Goal: Task Accomplishment & Management: Complete application form

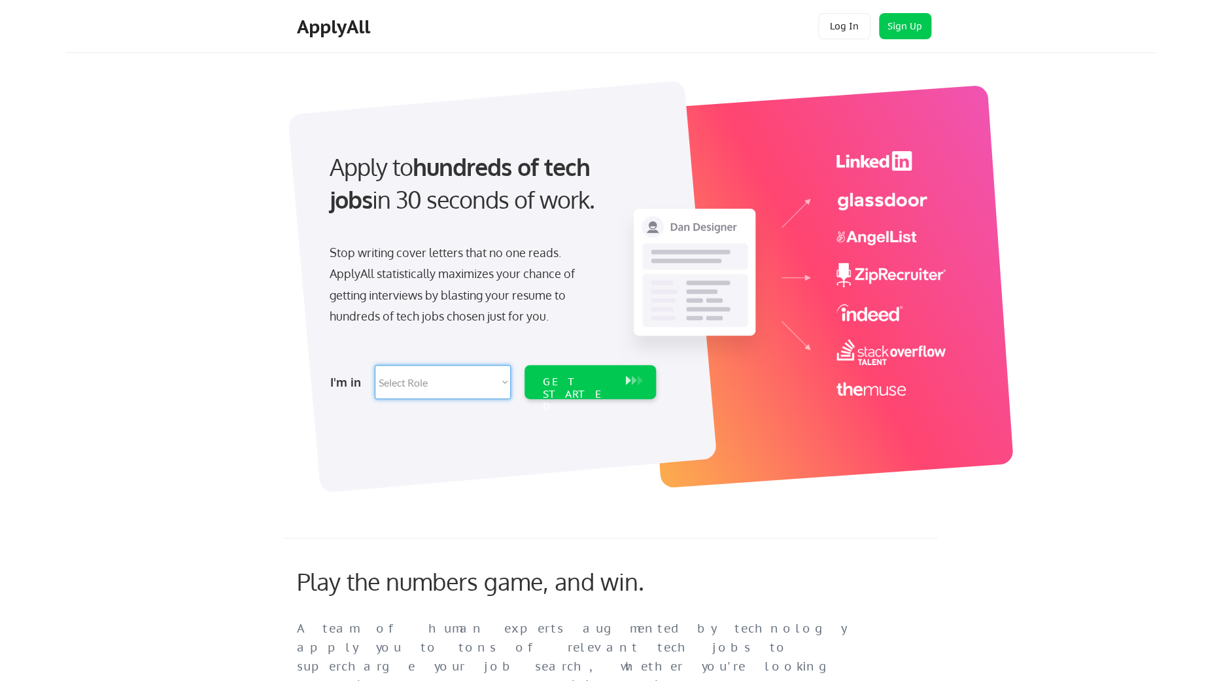
click at [375, 365] on select "Select Role Software Engineering Product Management Customer Success Sales UI/U…" at bounding box center [443, 382] width 136 height 34
select select ""it_security""
click option "IT/Cybersecurity" at bounding box center [0, 0] width 0 height 0
select select ""it_security""
click at [559, 377] on div "GET STARTED" at bounding box center [578, 394] width 70 height 38
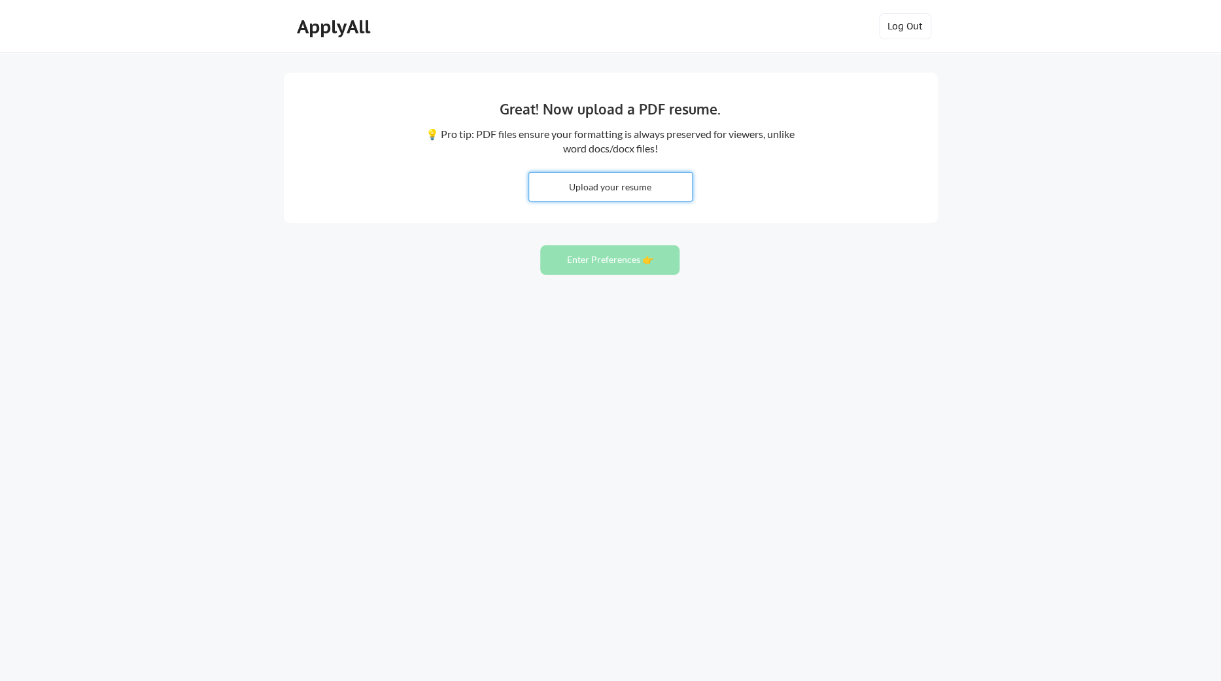
click at [602, 197] on input "file" at bounding box center [610, 187] width 163 height 28
type input "C:\fakepath\Hasan_Raza_Cybersecurity_GRC_2025.pdf"
click at [595, 275] on button "Enter Preferences 👉" at bounding box center [609, 259] width 139 height 29
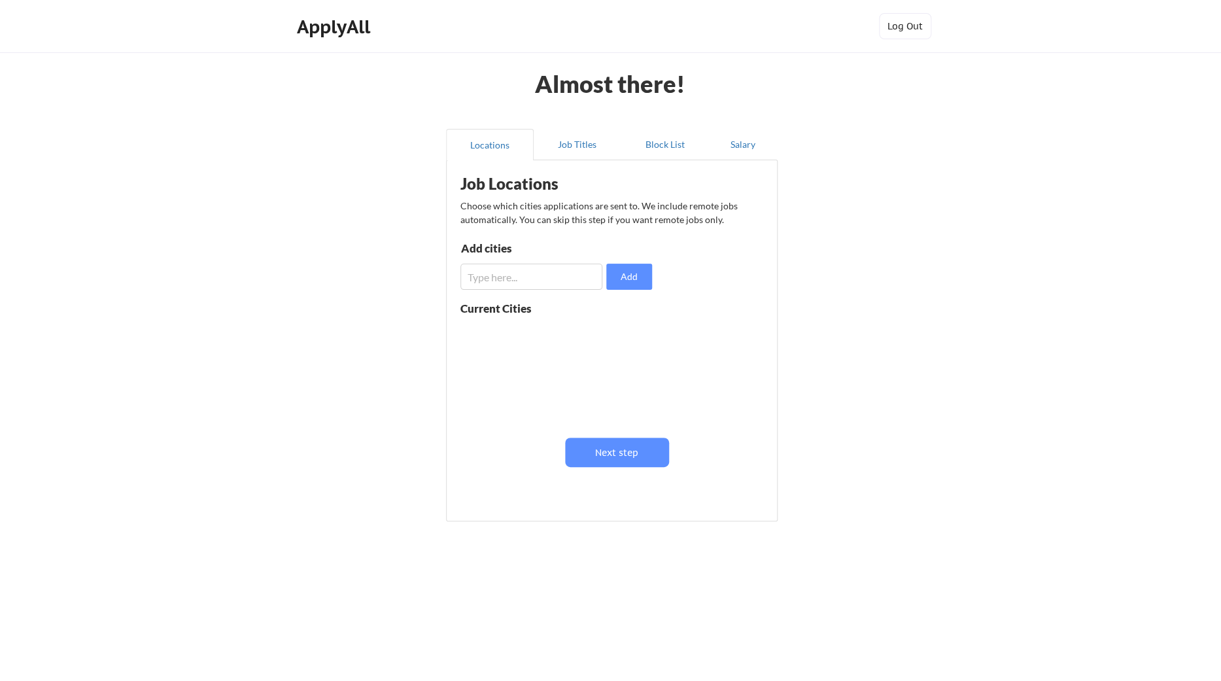
click at [572, 280] on input "input" at bounding box center [531, 277] width 142 height 26
type input "l"
type input "[GEOGRAPHIC_DATA]"
click at [632, 273] on button "Add" at bounding box center [629, 277] width 46 height 26
click at [547, 279] on input "input" at bounding box center [531, 277] width 142 height 26
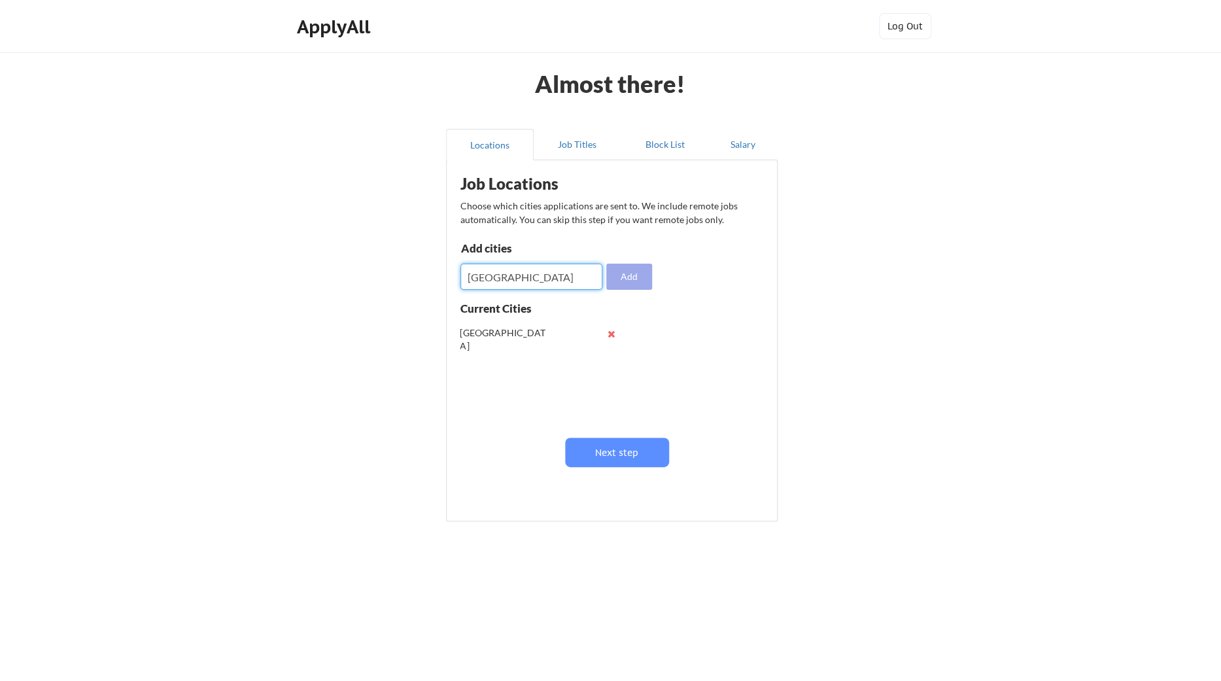
type input "[GEOGRAPHIC_DATA]"
click at [644, 277] on button "Add" at bounding box center [629, 277] width 46 height 26
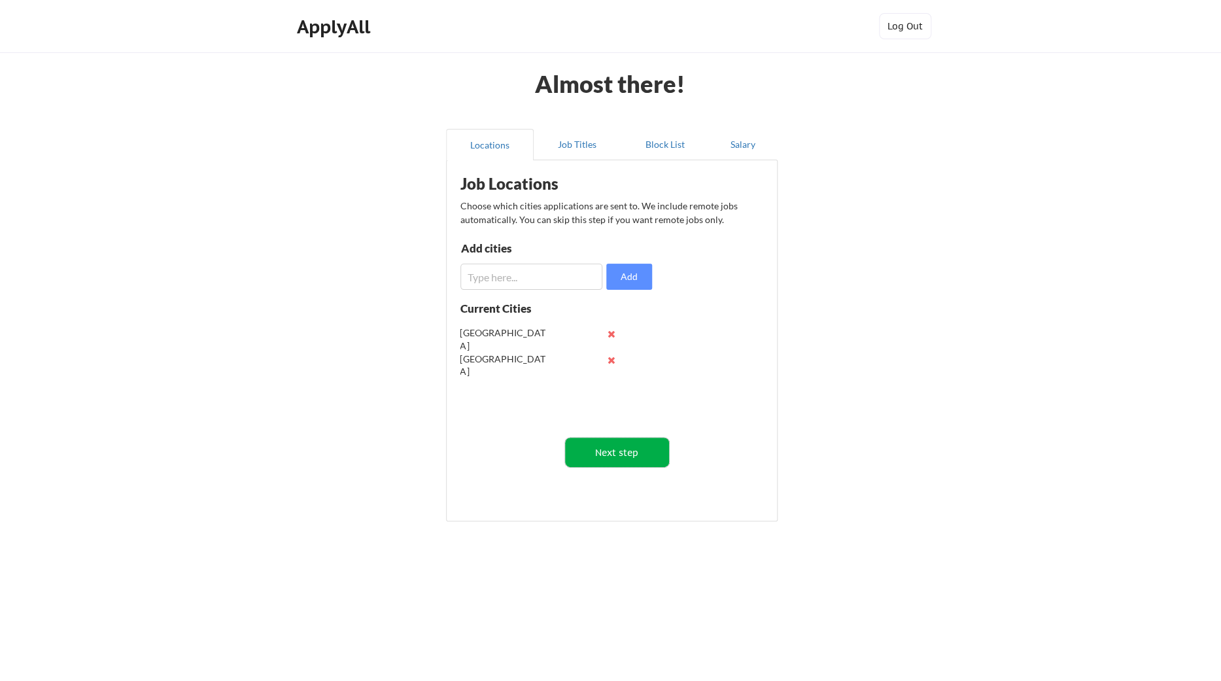
click at [627, 457] on button "Next step" at bounding box center [617, 452] width 104 height 29
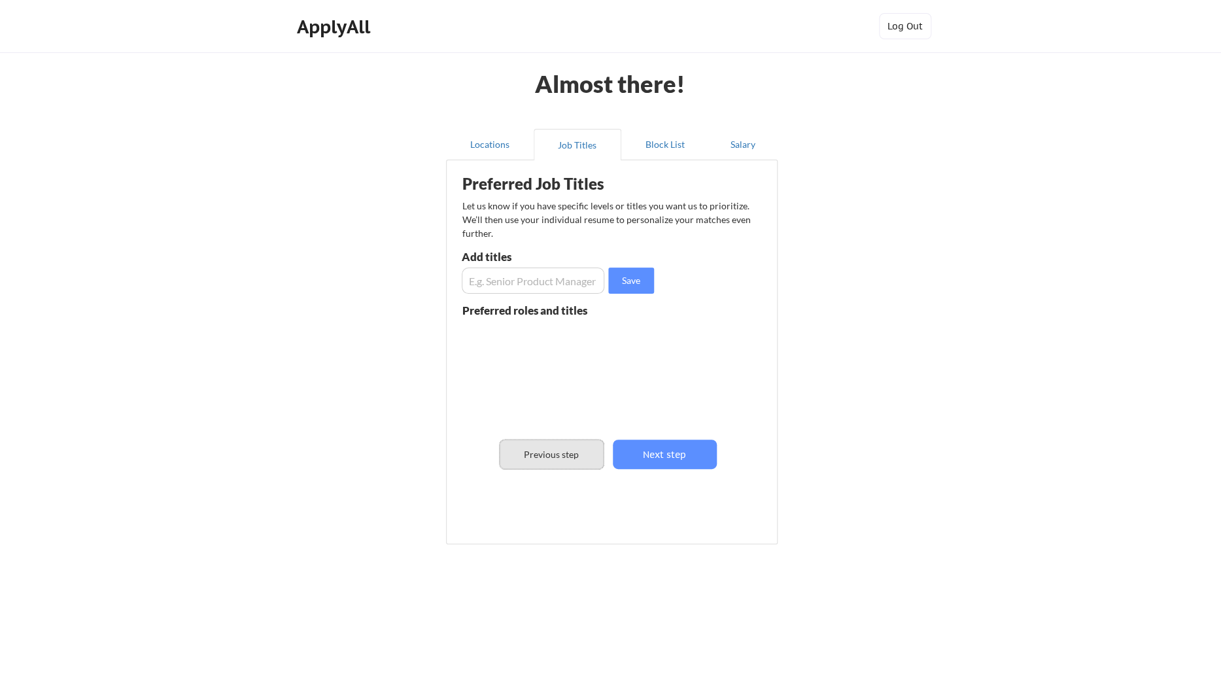
click at [538, 456] on button "Previous step" at bounding box center [552, 454] width 104 height 29
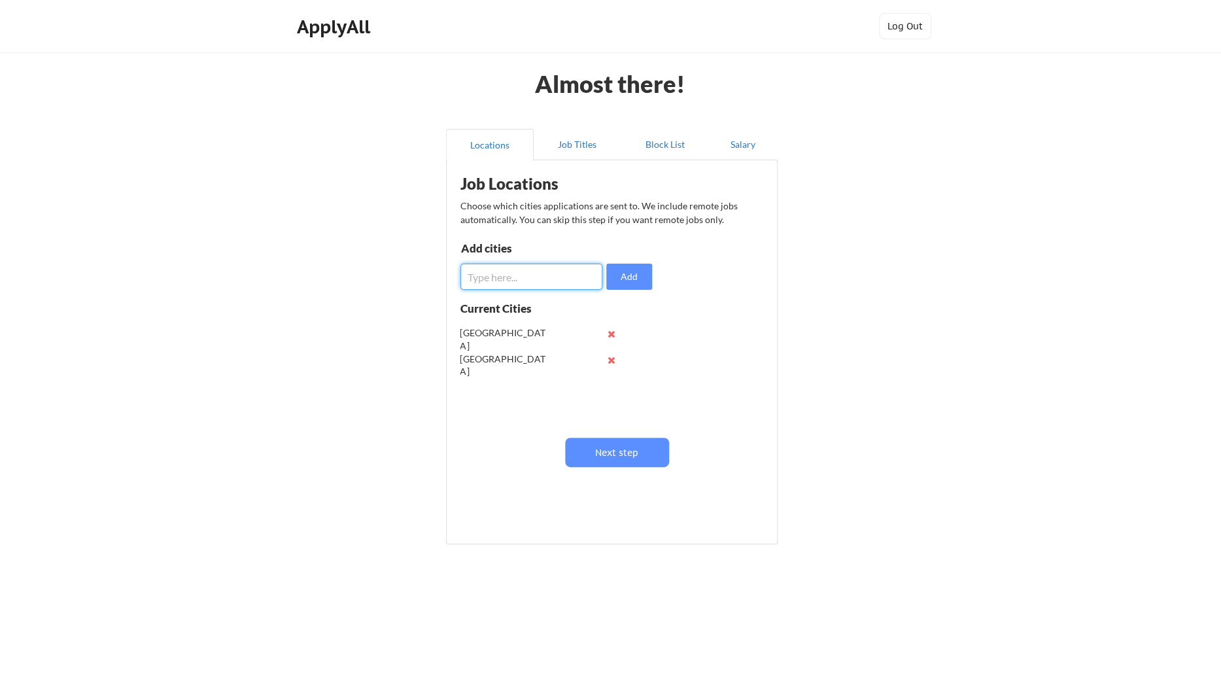
click at [521, 285] on input "input" at bounding box center [531, 277] width 142 height 26
click at [608, 337] on button at bounding box center [612, 334] width 10 height 10
click at [581, 145] on button "Job Titles" at bounding box center [578, 144] width 88 height 31
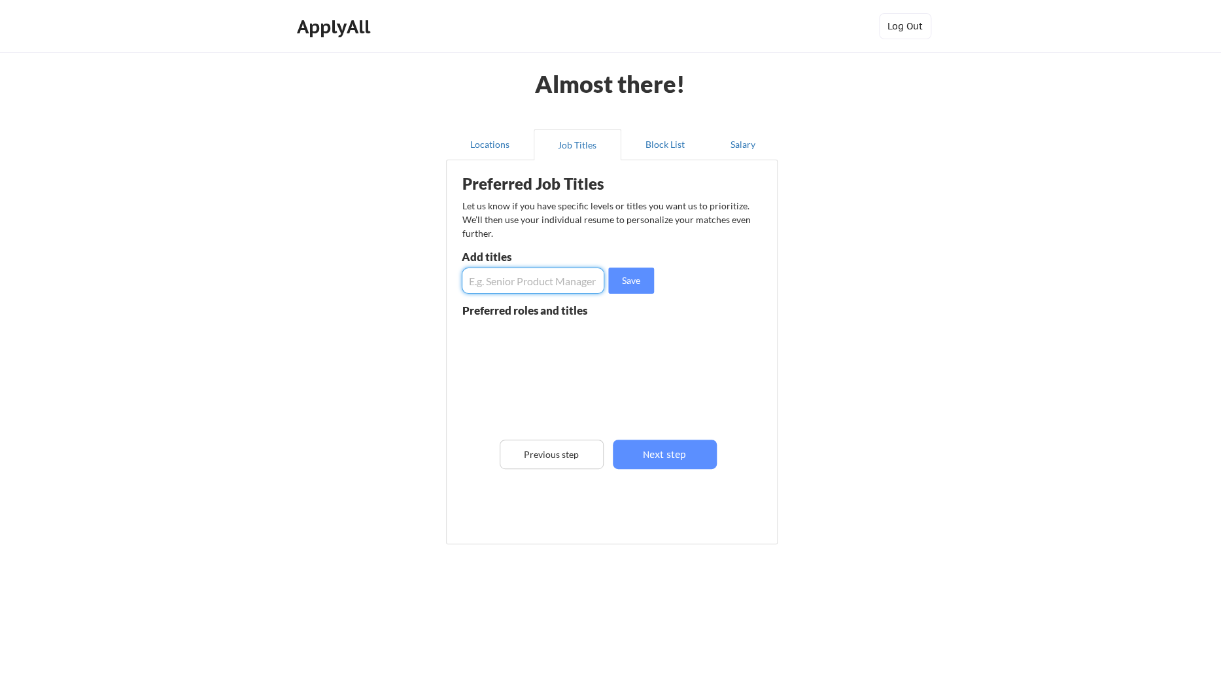
click at [554, 277] on input "input" at bounding box center [533, 281] width 143 height 26
type input "cybersecurity assurance"
click at [646, 281] on button "Save" at bounding box center [631, 281] width 46 height 26
click at [546, 279] on input "input" at bounding box center [533, 281] width 143 height 26
type input "grc cybersecurity"
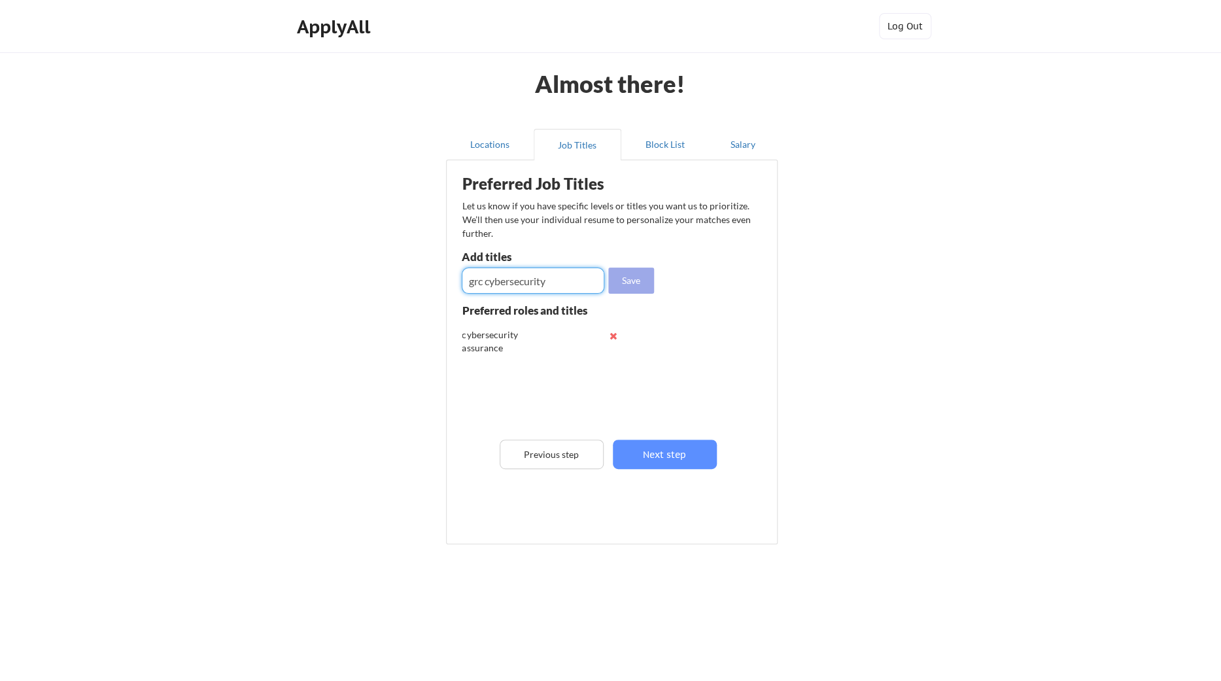
click at [639, 284] on button "Save" at bounding box center [631, 281] width 46 height 26
click at [531, 279] on input "input" at bounding box center [533, 281] width 143 height 26
type input "cybersecurity manager"
click at [633, 279] on button "Save" at bounding box center [631, 281] width 46 height 26
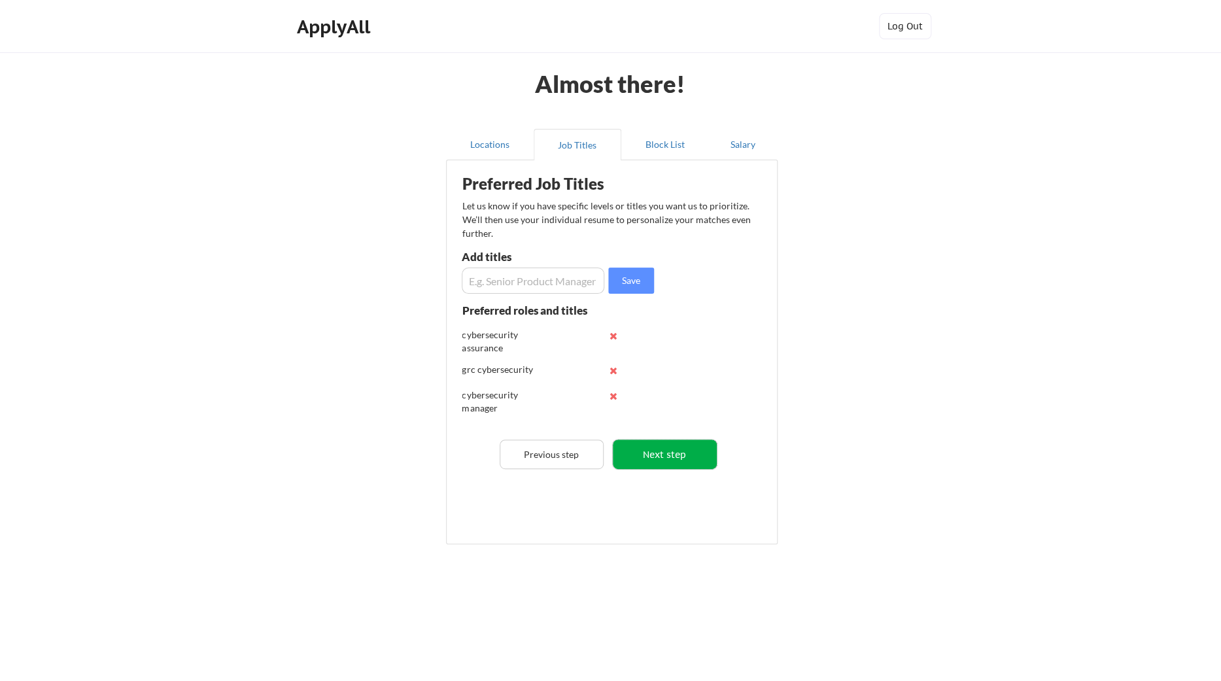
click at [680, 451] on button "Next step" at bounding box center [665, 454] width 104 height 29
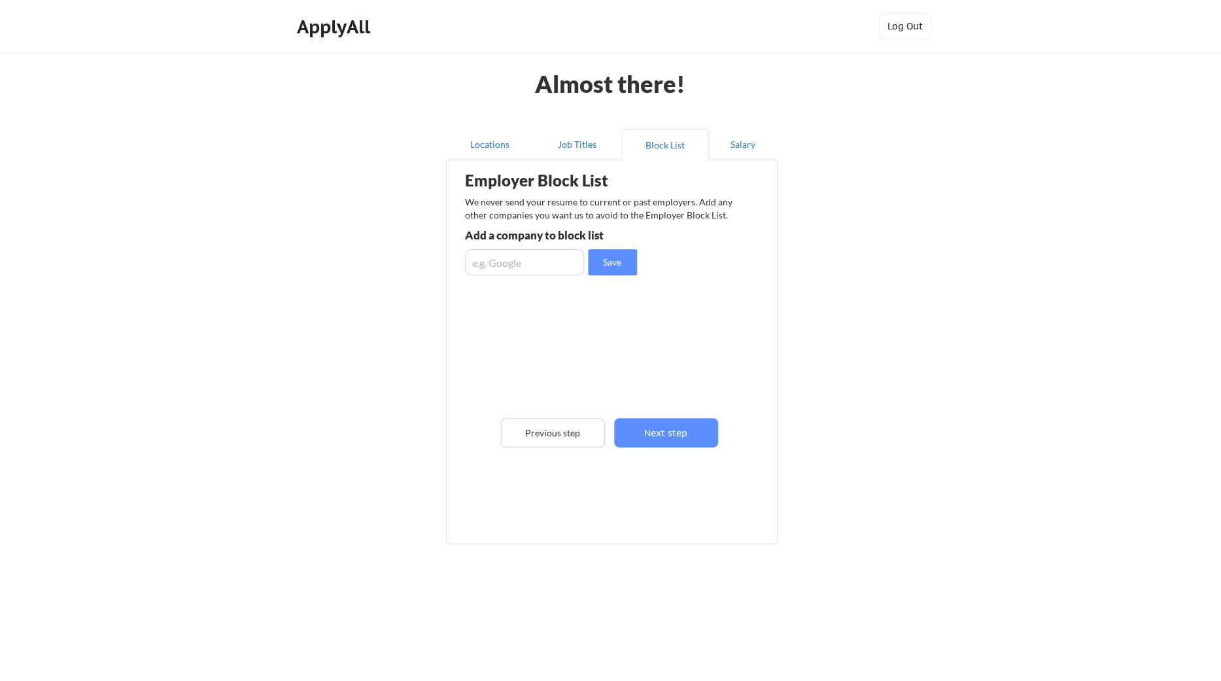
click at [680, 451] on div "Employer Block List We never send your resume to current or past employers. Add…" at bounding box center [611, 333] width 317 height 338
click at [540, 266] on input "input" at bounding box center [524, 262] width 119 height 26
type input "cisco"
click at [611, 274] on button "Save" at bounding box center [612, 262] width 49 height 26
click at [671, 425] on button "Next step" at bounding box center [666, 432] width 104 height 29
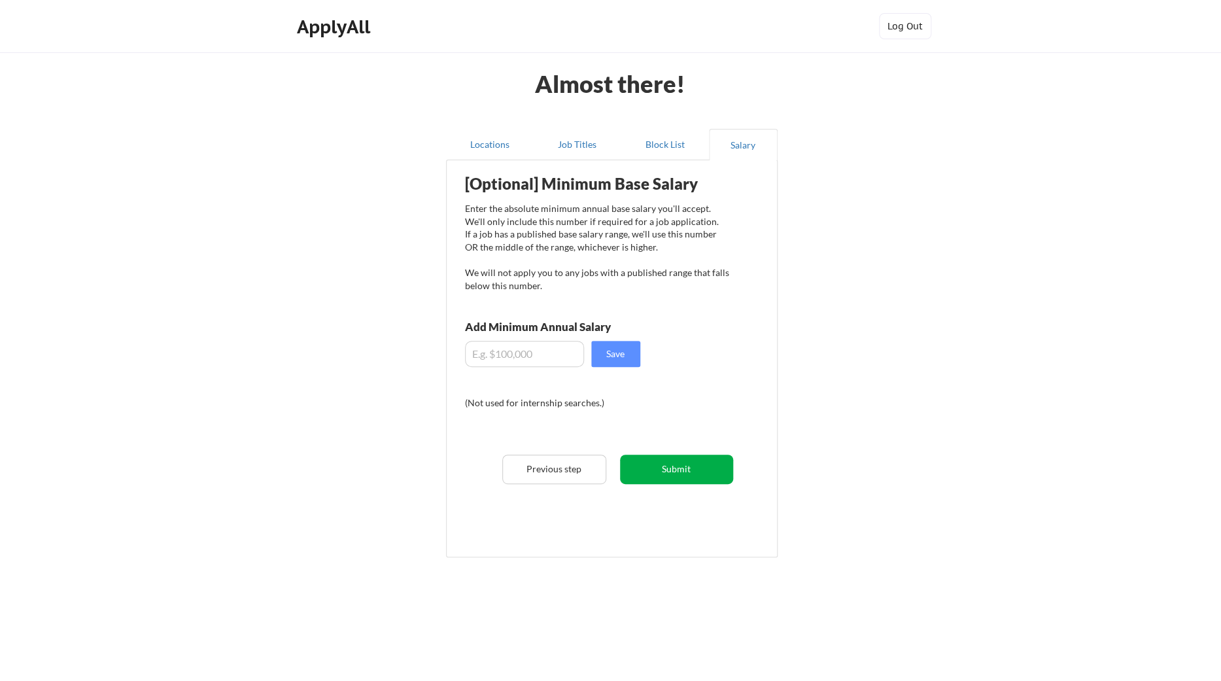
click at [680, 472] on button "Submit" at bounding box center [676, 469] width 113 height 29
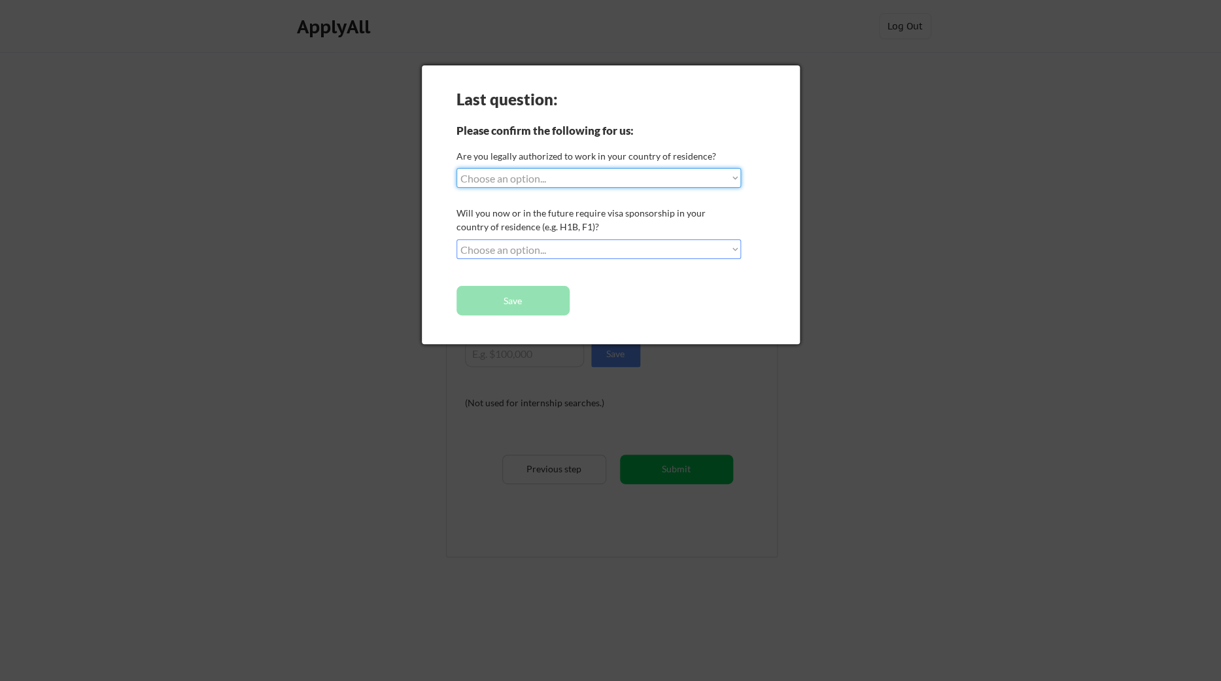
click at [457, 168] on select "Choose an option... Yes, I am a [DEMOGRAPHIC_DATA] Citizen Yes, I am a [DEMOGRA…" at bounding box center [599, 178] width 285 height 20
click at [739, 67] on div "Last question: Please confirm the following for us: Are you legally authorized …" at bounding box center [611, 204] width 378 height 279
